Goal: Task Accomplishment & Management: Complete application form

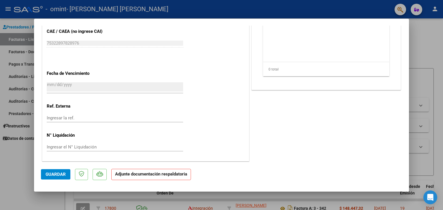
scroll to position [185, 0]
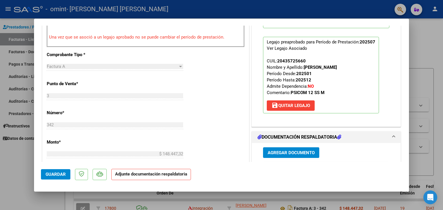
click at [295, 151] on span "Agregar Documento" at bounding box center [291, 153] width 47 height 5
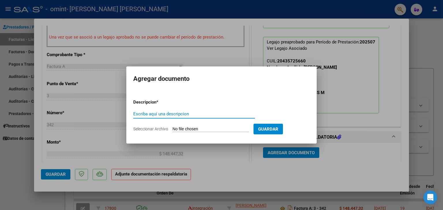
click at [149, 112] on input "Escriba aquí una descripcion" at bounding box center [194, 114] width 122 height 5
type input "asist 07.2025"
click at [147, 129] on span "Seleccionar Archivo" at bounding box center [150, 129] width 35 height 5
click at [172, 129] on input "Seleccionar Archivo" at bounding box center [210, 129] width 76 height 5
type input "C:\fakepath\asist [PERSON_NAME] 07.25 UNIDO.pdf"
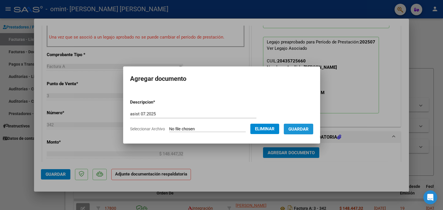
click at [309, 129] on span "Guardar" at bounding box center [298, 129] width 20 height 5
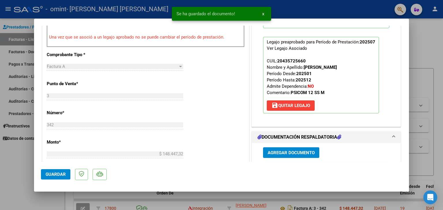
click at [4, 170] on div at bounding box center [221, 105] width 443 height 210
type input "$ 0,00"
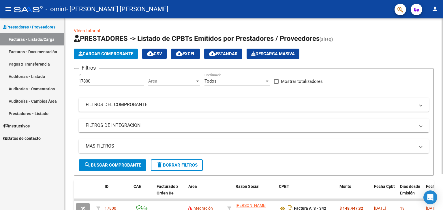
drag, startPoint x: 35, startPoint y: 49, endPoint x: 65, endPoint y: 55, distance: 30.5
click at [35, 49] on link "Facturas - Documentación" at bounding box center [32, 52] width 64 height 12
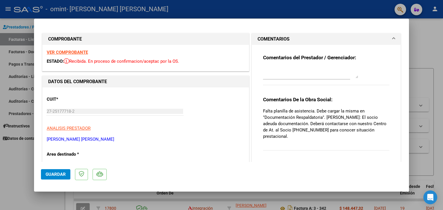
click at [17, 152] on div at bounding box center [221, 105] width 443 height 210
type input "$ 0,00"
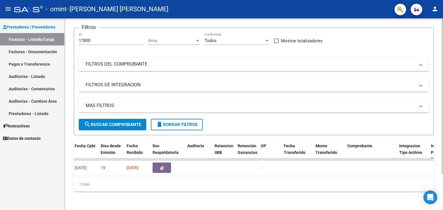
scroll to position [0, 293]
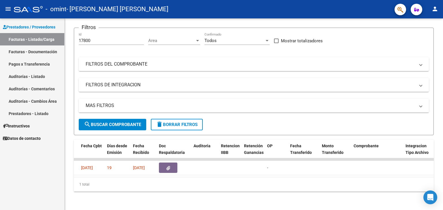
click at [38, 26] on span "Prestadores / Proveedores" at bounding box center [29, 27] width 52 height 6
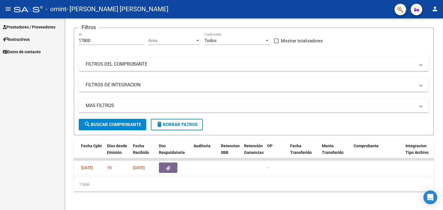
click at [24, 39] on span "Instructivos" at bounding box center [16, 39] width 27 height 6
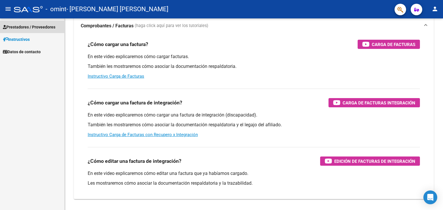
click at [25, 27] on span "Prestadores / Proveedores" at bounding box center [29, 27] width 52 height 6
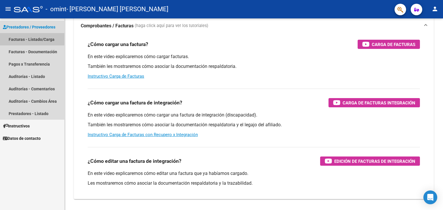
click at [27, 37] on link "Facturas - Listado/Carga" at bounding box center [32, 39] width 64 height 12
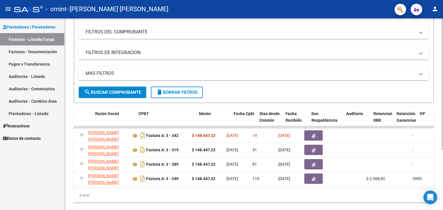
scroll to position [0, 152]
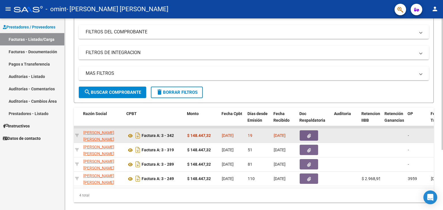
click at [309, 135] on icon "button" at bounding box center [309, 136] width 4 height 4
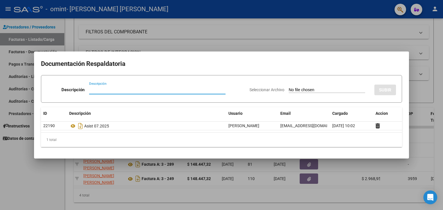
click at [92, 89] on input "Descripción" at bounding box center [157, 89] width 136 height 5
type input "asist 07.25"
click at [266, 89] on span "Seleccionar Archivo" at bounding box center [266, 90] width 35 height 5
click at [289, 89] on input "Seleccionar Archivo" at bounding box center [327, 90] width 76 height 5
click at [278, 200] on div at bounding box center [221, 105] width 443 height 210
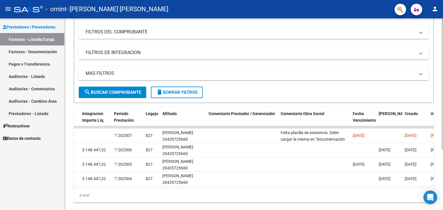
scroll to position [0, 749]
